Goal: Information Seeking & Learning: Learn about a topic

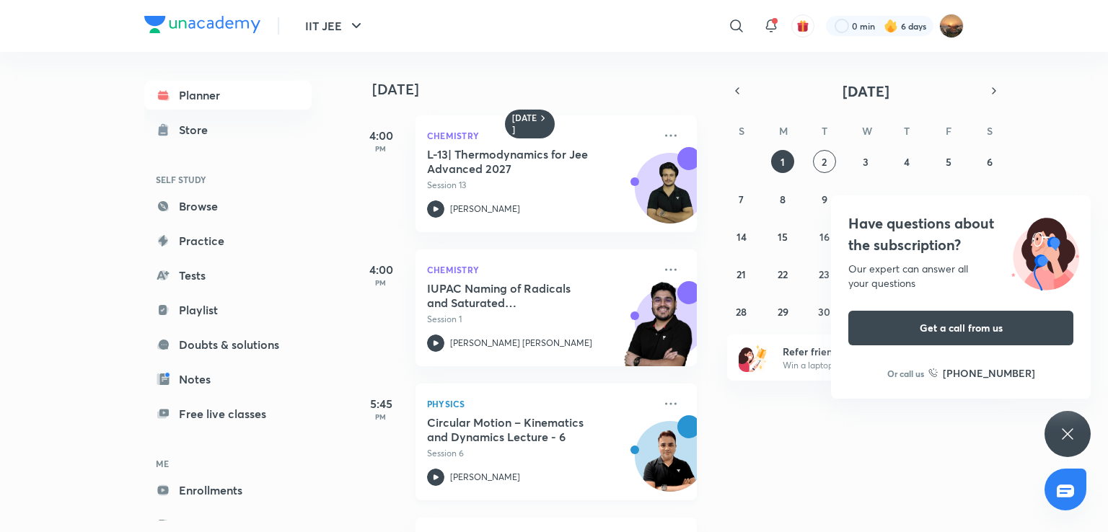
click at [548, 434] on h5 "Circular Motion – Kinematics and Dynamics Lecture - 6" at bounding box center [517, 430] width 180 height 29
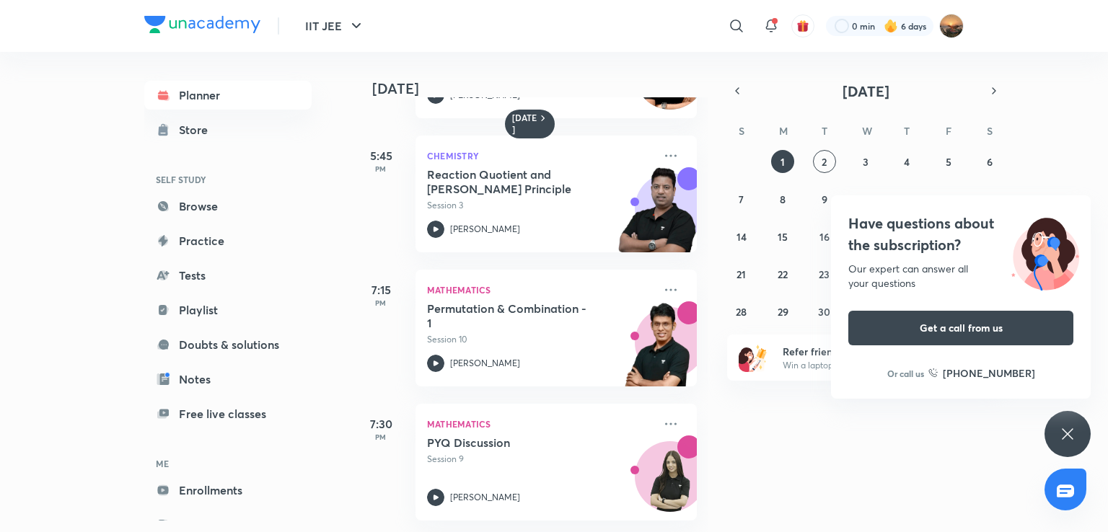
scroll to position [364, 0]
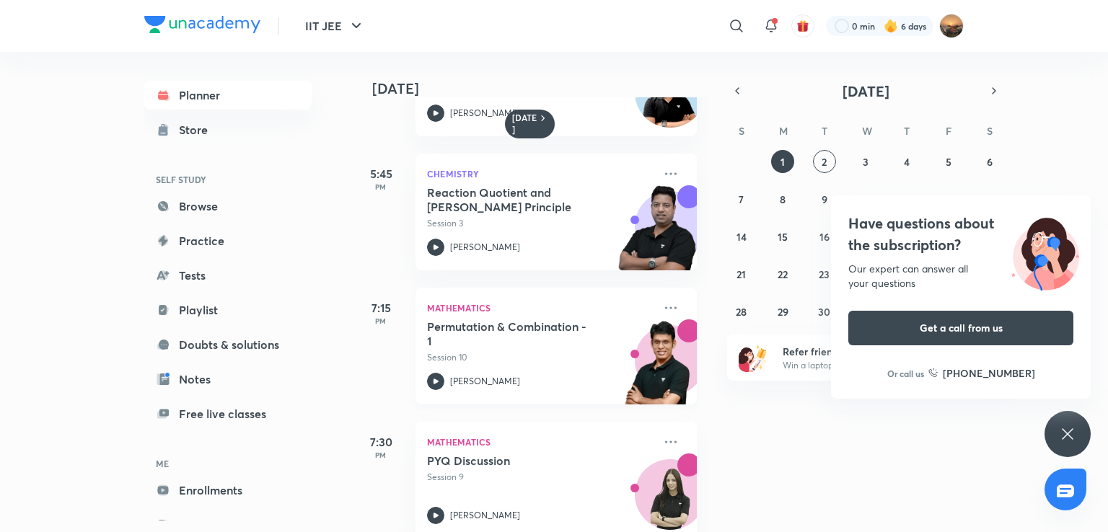
click at [509, 336] on h5 "Permutation & Combination - 1" at bounding box center [517, 334] width 180 height 29
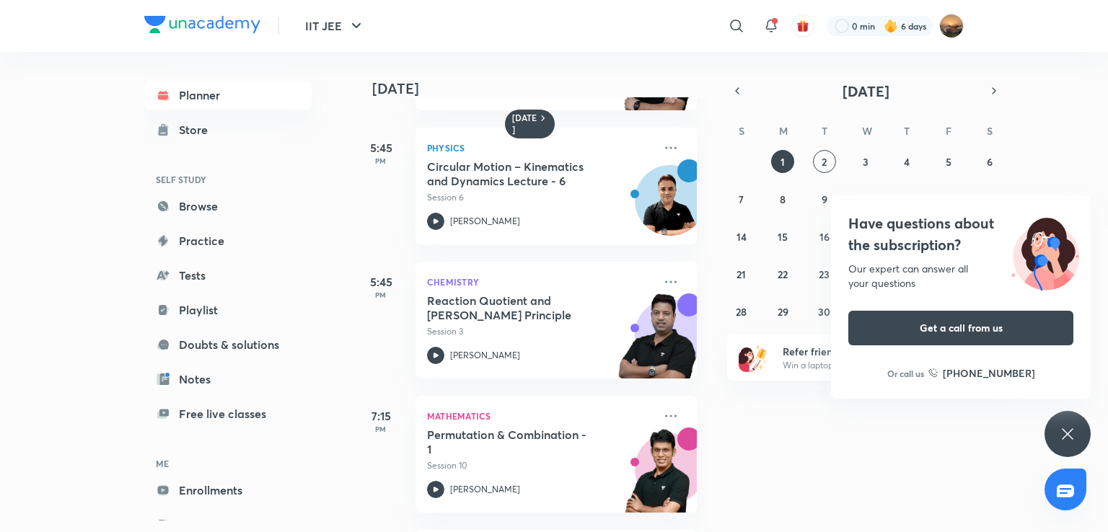
scroll to position [249, 0]
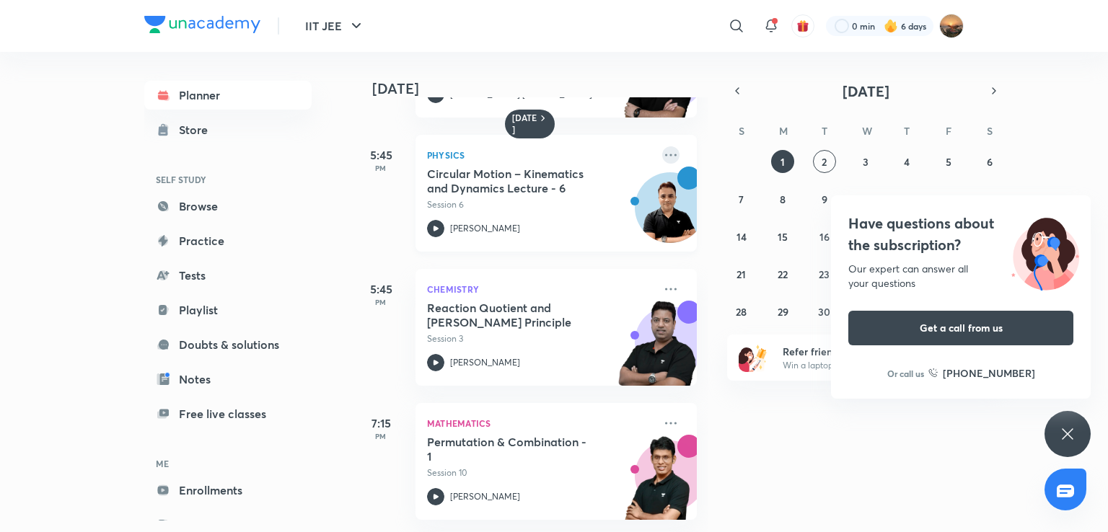
click at [662, 156] on icon at bounding box center [670, 154] width 17 height 17
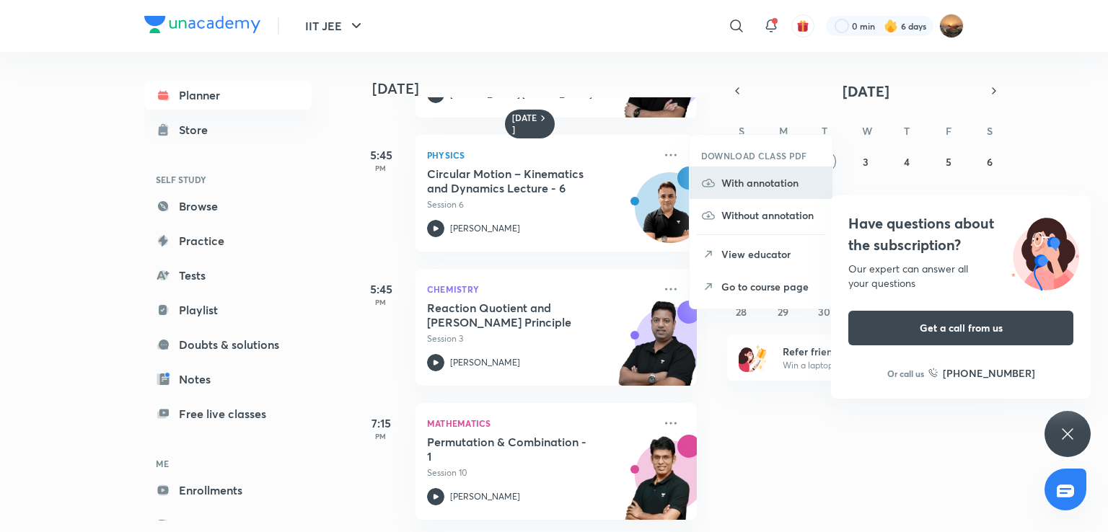
click at [696, 171] on li "With annotation" at bounding box center [761, 183] width 143 height 32
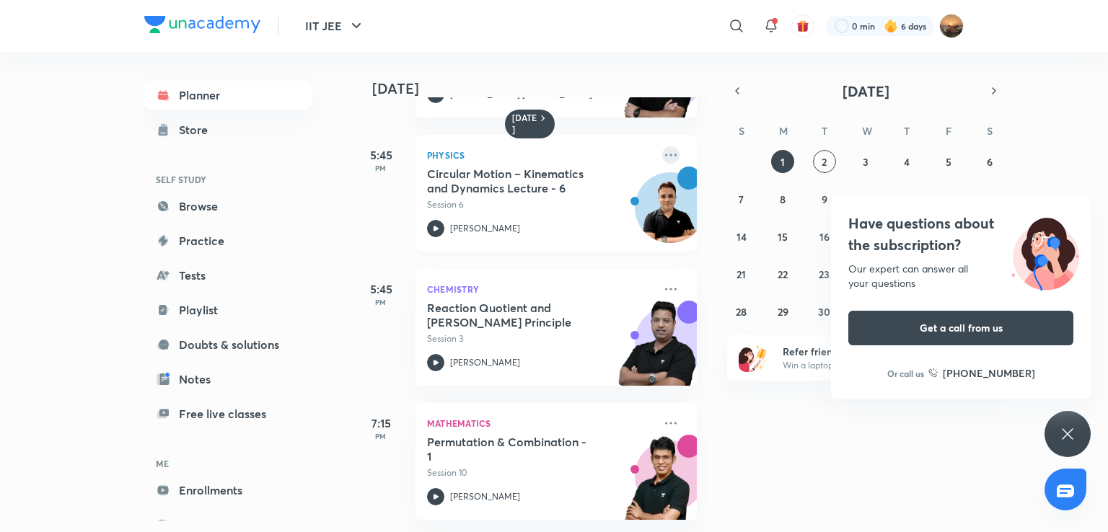
click at [665, 154] on icon at bounding box center [671, 155] width 12 height 2
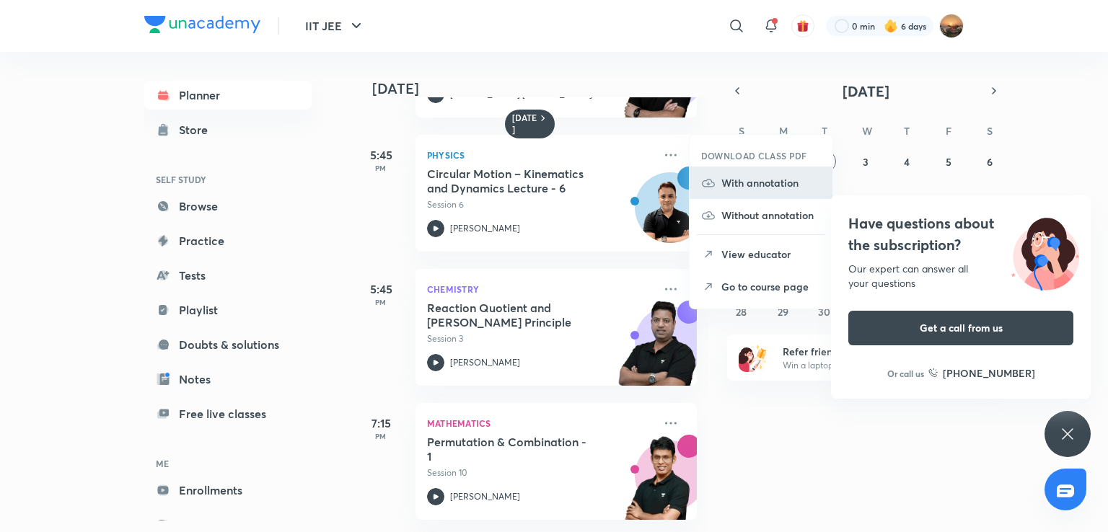
click at [704, 183] on icon at bounding box center [708, 183] width 14 height 14
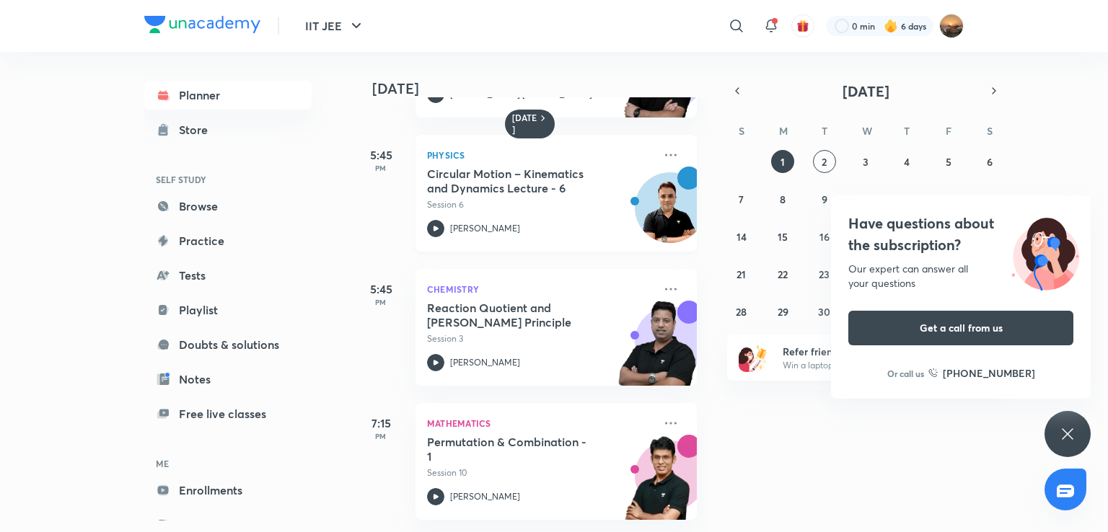
click at [638, 148] on p "Physics" at bounding box center [540, 154] width 227 height 17
click at [662, 148] on icon at bounding box center [670, 154] width 17 height 17
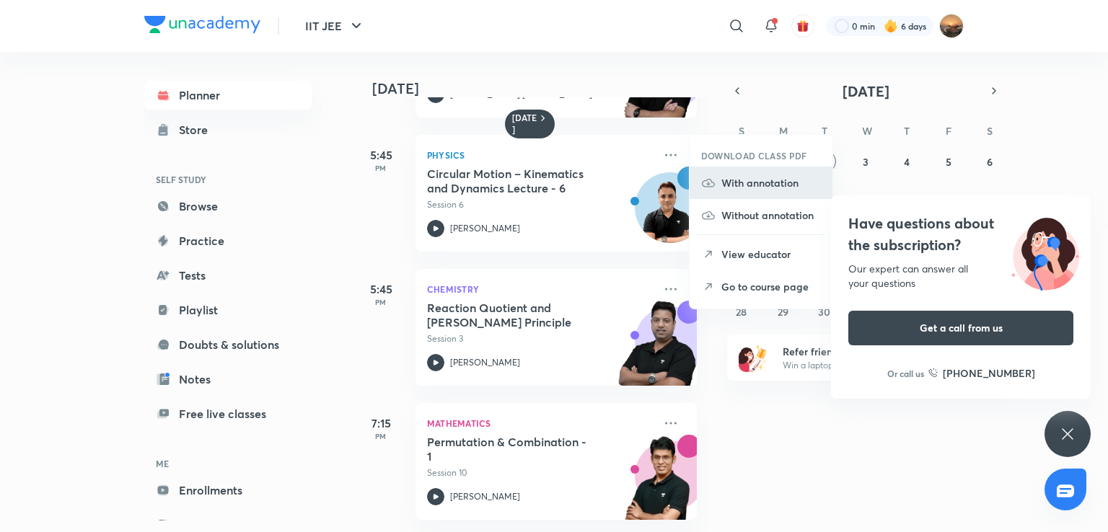
click at [729, 175] on p "With annotation" at bounding box center [772, 182] width 100 height 15
